Goal: Use online tool/utility: Utilize a website feature to perform a specific function

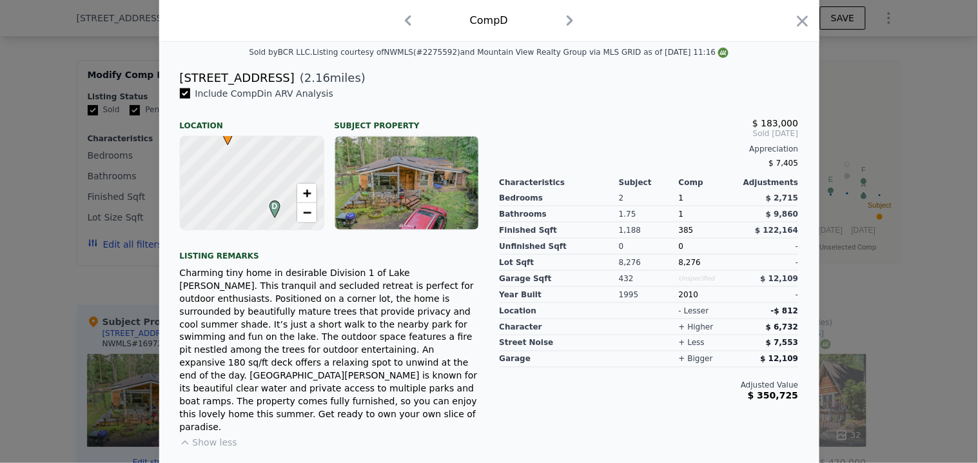
scroll to position [255, 0]
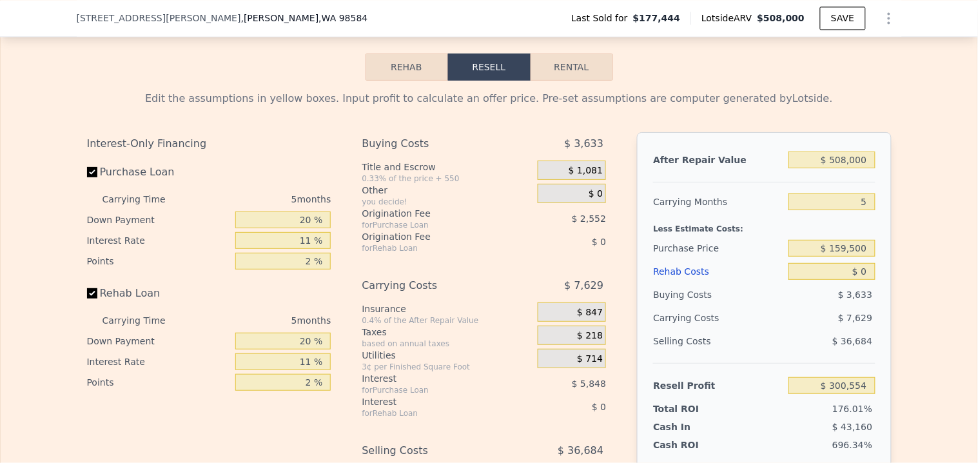
scroll to position [1929, 0]
click at [559, 81] on button "Rental" at bounding box center [571, 67] width 83 height 27
select select "30"
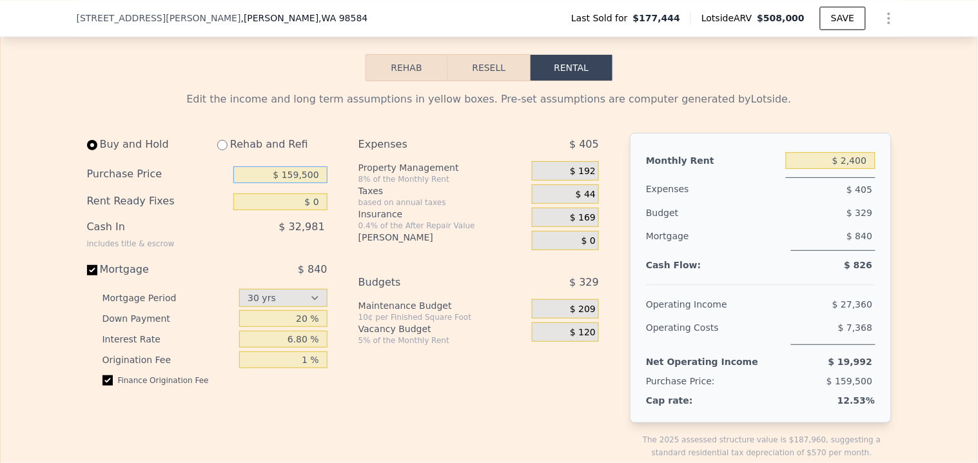
drag, startPoint x: 315, startPoint y: 189, endPoint x: 285, endPoint y: 191, distance: 29.7
click at [285, 183] on input "$ 159,500" at bounding box center [280, 174] width 94 height 17
type input "$ 275,000"
click at [272, 240] on div "$ 32,981" at bounding box center [254, 232] width 148 height 34
drag, startPoint x: 304, startPoint y: 333, endPoint x: 295, endPoint y: 333, distance: 9.0
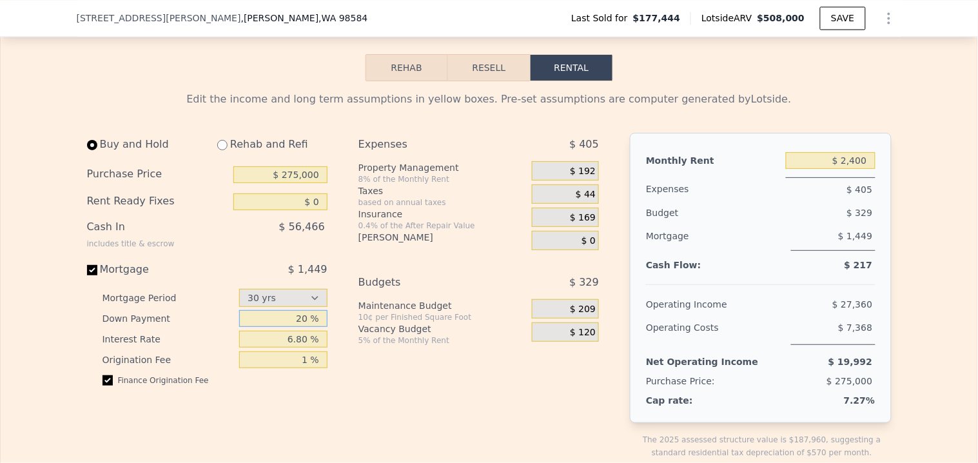
click at [295, 327] on input "20 %" at bounding box center [283, 318] width 88 height 17
click at [300, 347] on input "6.80 %" at bounding box center [283, 339] width 88 height 17
click at [303, 368] on input "1 %" at bounding box center [283, 359] width 88 height 17
drag, startPoint x: 304, startPoint y: 353, endPoint x: 287, endPoint y: 353, distance: 16.8
click at [287, 347] on input "6.80 %" at bounding box center [283, 339] width 88 height 17
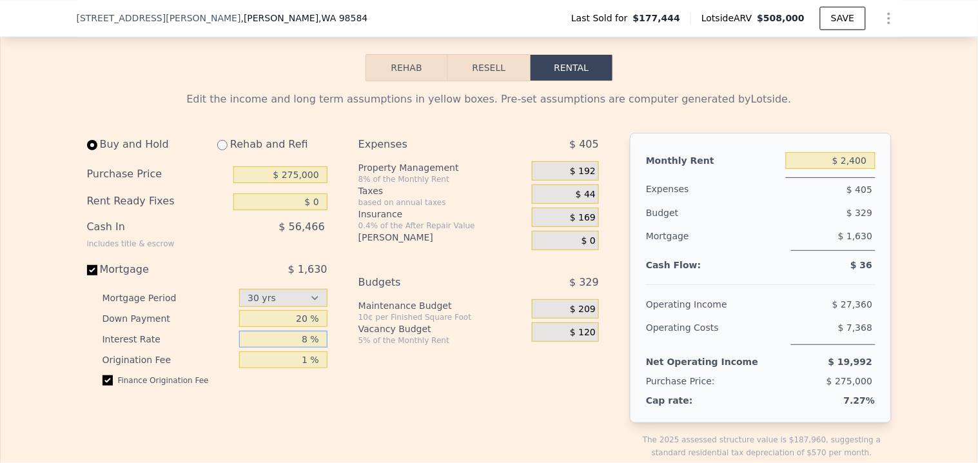
type input "8 %"
click at [423, 403] on div "Expenses $ 405 Property Management 8% of the Monthly Rent $ 192 Taxes based on …" at bounding box center [483, 306] width 251 height 347
